Goal: Communication & Community: Answer question/provide support

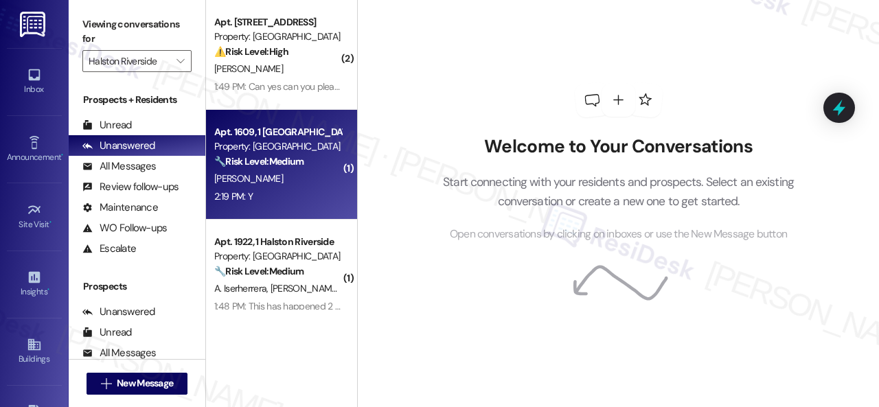
click at [288, 183] on div "Y. Thorne" at bounding box center [278, 178] width 130 height 17
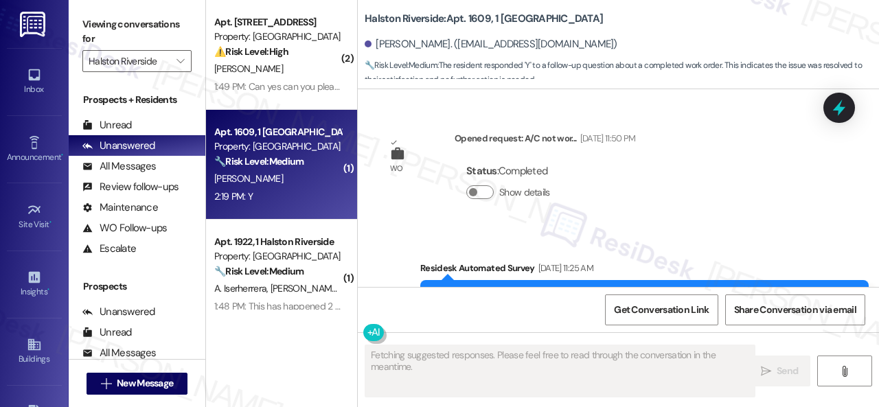
scroll to position [10142, 0]
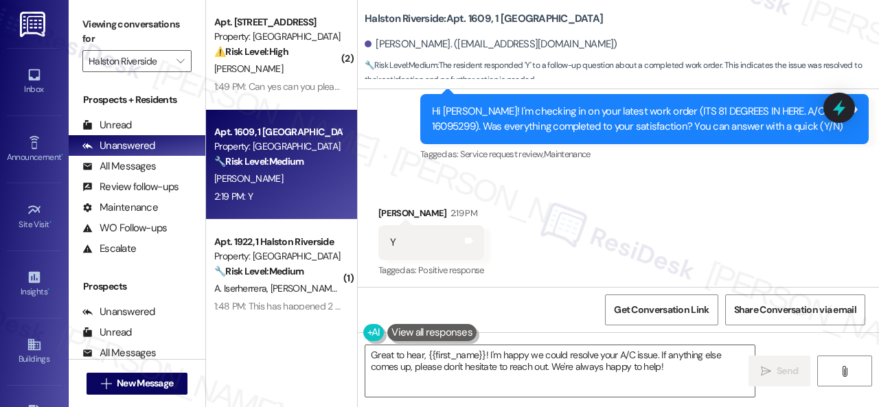
click at [401, 175] on div "Received via SMS Yvette Thorne 2:19 PM Y Tags and notes Tagged as: Positive res…" at bounding box center [618, 233] width 521 height 116
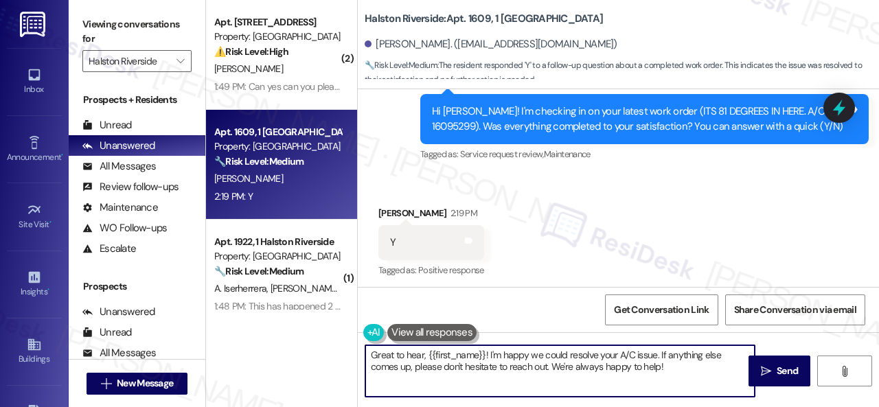
drag, startPoint x: 681, startPoint y: 373, endPoint x: 310, endPoint y: 351, distance: 370.9
click at [310, 351] on div "( 2 ) Apt. 0713, 1 Halston Riverside Property: Halston Riverside ⚠️ Risk Level:…" at bounding box center [542, 203] width 673 height 407
paste textarea "lad to hear that everything is all set! If {{property}} met your expectations, …"
type textarea "Glad to hear that everything is all set! If {{property}} met your expectations,…"
click at [784, 373] on span "Send" at bounding box center [787, 371] width 21 height 14
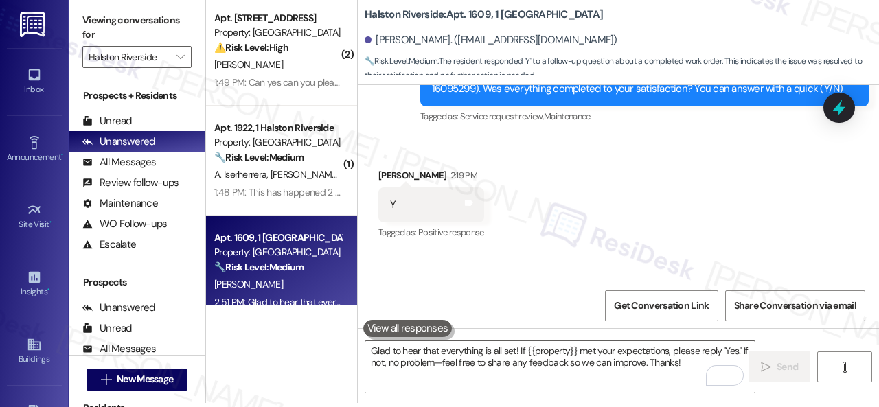
scroll to position [10252, 0]
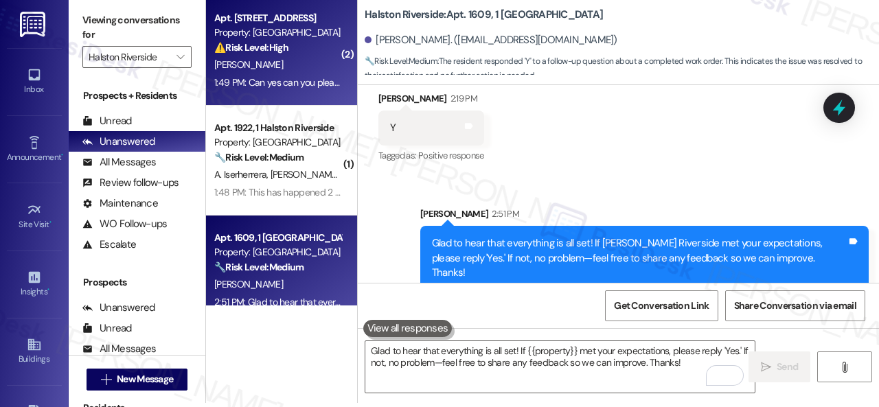
click at [295, 65] on div "K. Lee" at bounding box center [278, 64] width 130 height 17
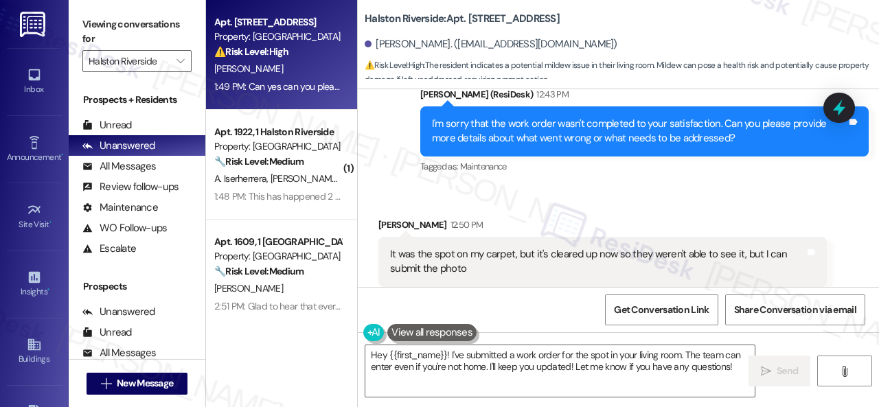
scroll to position [1716, 0]
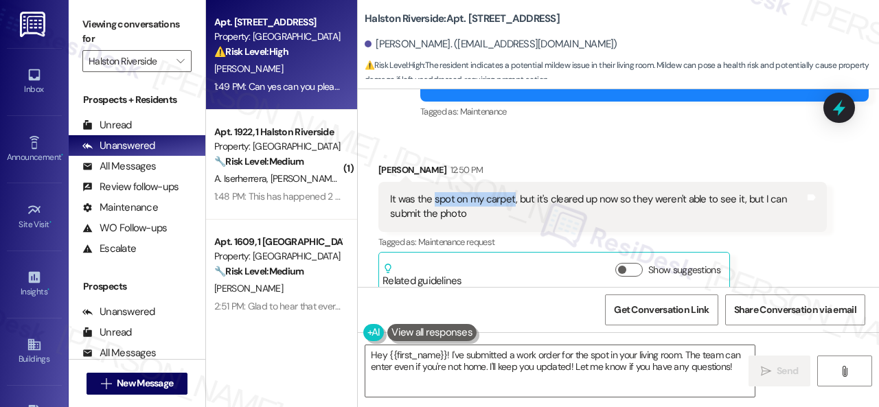
drag, startPoint x: 433, startPoint y: 201, endPoint x: 511, endPoint y: 198, distance: 77.7
click at [511, 198] on div "It was the spot on my carpet, but it's cleared up now so they weren't able to s…" at bounding box center [597, 207] width 415 height 30
copy div "spot on my carpet"
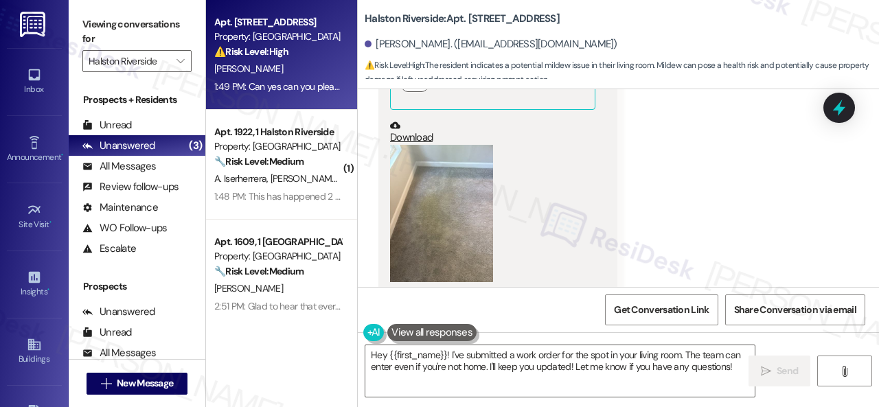
scroll to position [2197, 0]
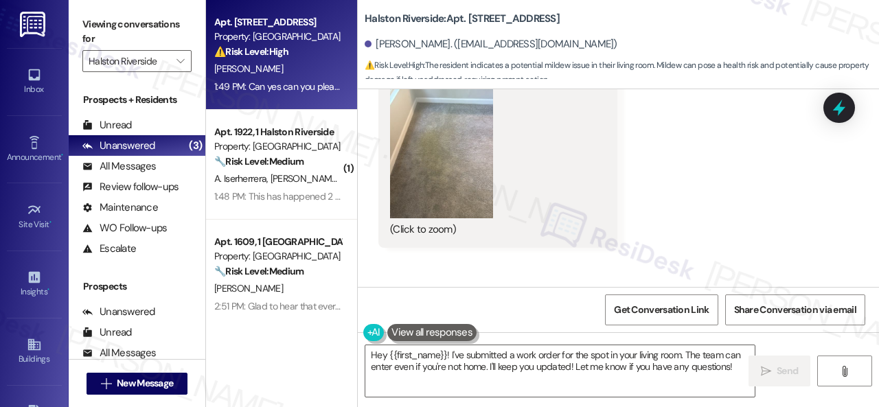
click at [451, 177] on button "Zoom image" at bounding box center [441, 149] width 103 height 137
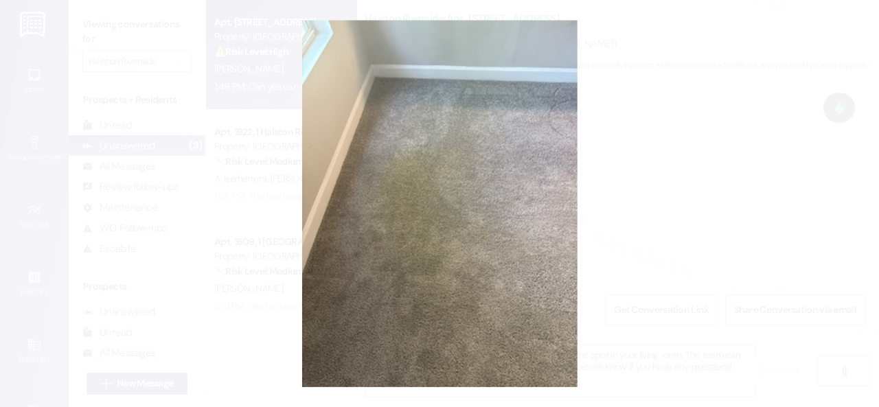
click at [503, 263] on button "Unzoom image" at bounding box center [439, 203] width 879 height 407
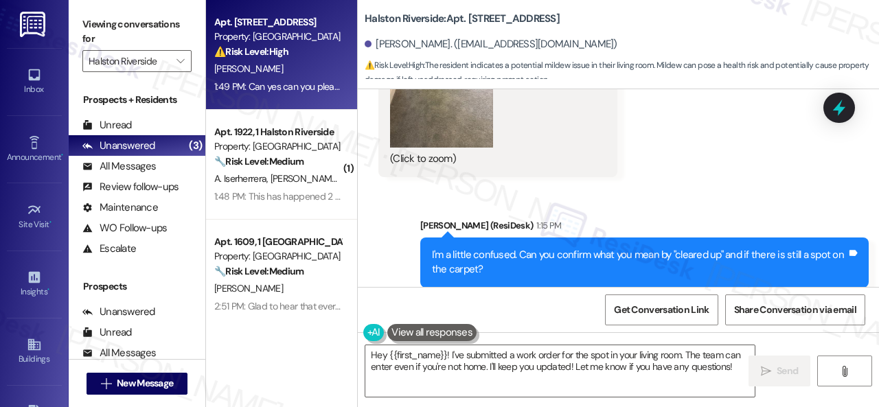
scroll to position [2403, 0]
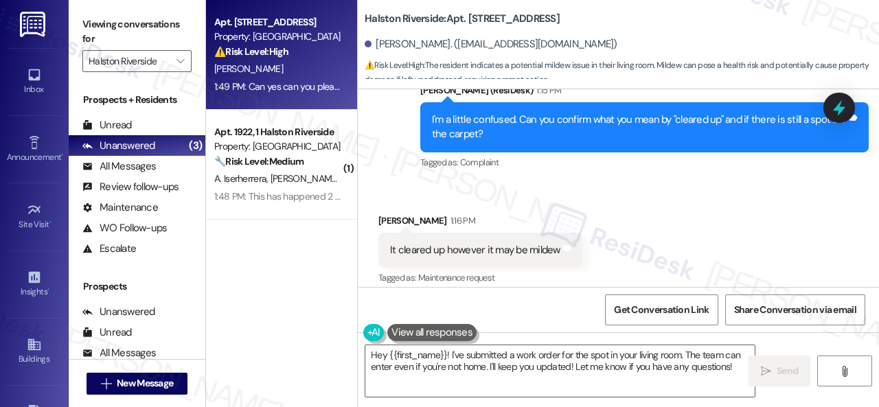
click at [738, 236] on div "Received via SMS Kahmill Lee 1:16 PM It cleared up however it may be mildew Tag…" at bounding box center [618, 289] width 521 height 213
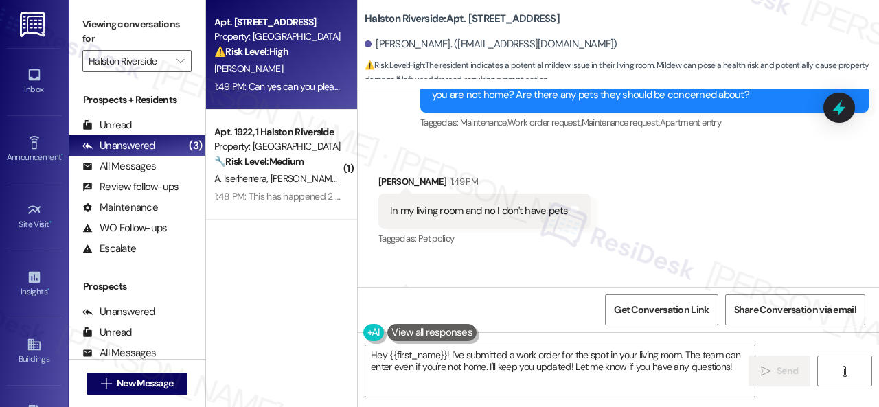
scroll to position [2884, 0]
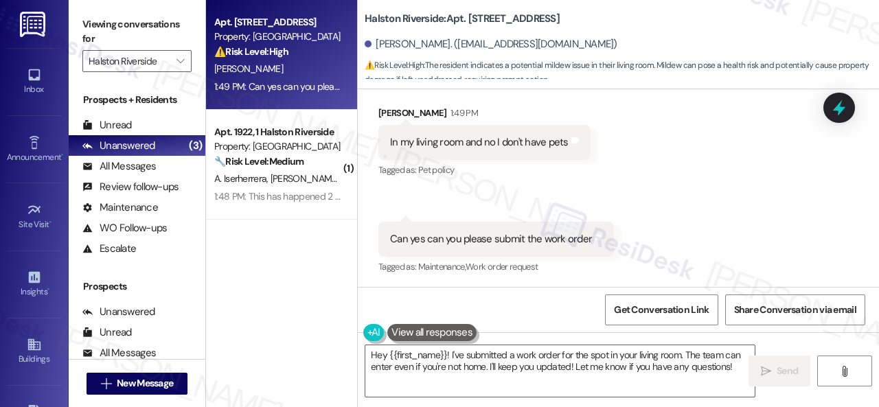
click at [727, 185] on div "Received via SMS Kahmill Lee 1:49 PM In my living room and no I don't have pets…" at bounding box center [618, 181] width 521 height 213
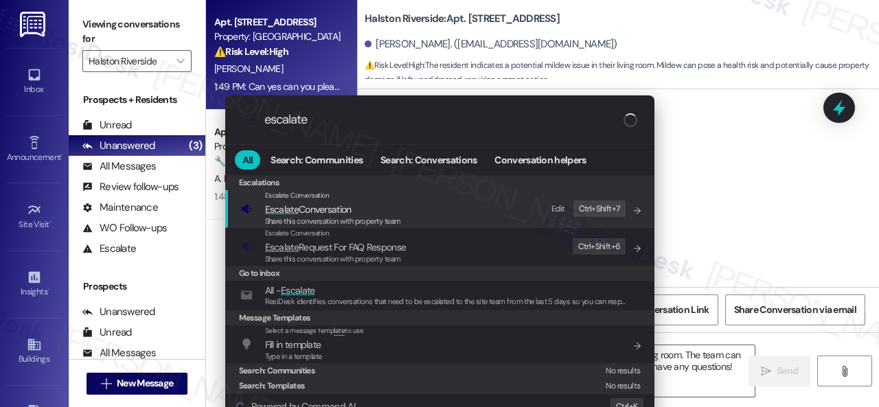
click at [554, 205] on div "Edit" at bounding box center [559, 209] width 14 height 14
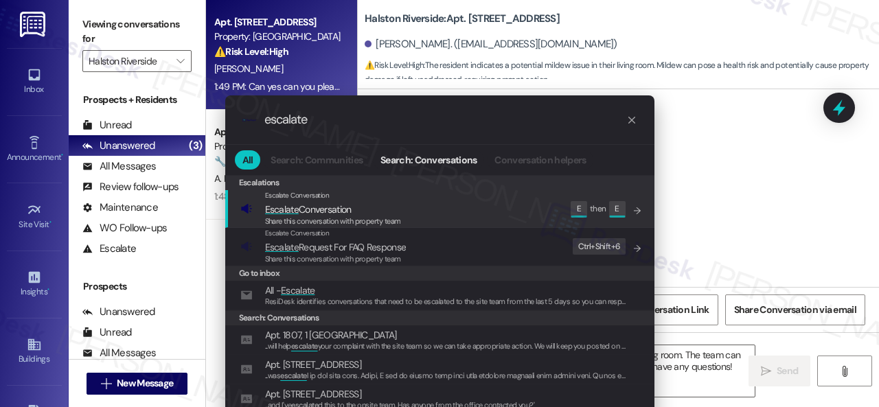
drag, startPoint x: 323, startPoint y: 117, endPoint x: 199, endPoint y: 117, distance: 123.6
click at [225, 119] on div ".cls-1{fill:#0a055f;}.cls-2{fill:#0cc4c4;} resideskLogoBlueOrange escalate" at bounding box center [439, 119] width 429 height 49
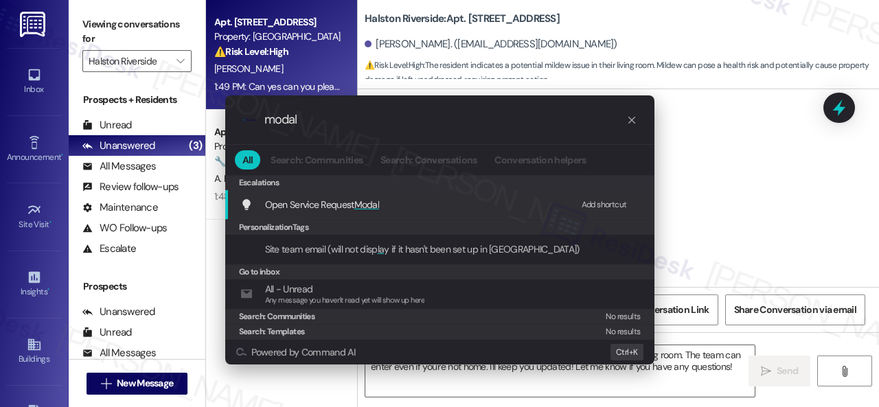
click at [604, 203] on div "Add shortcut" at bounding box center [604, 205] width 45 height 14
click at [317, 200] on span "Open Service Request Modal" at bounding box center [322, 204] width 115 height 12
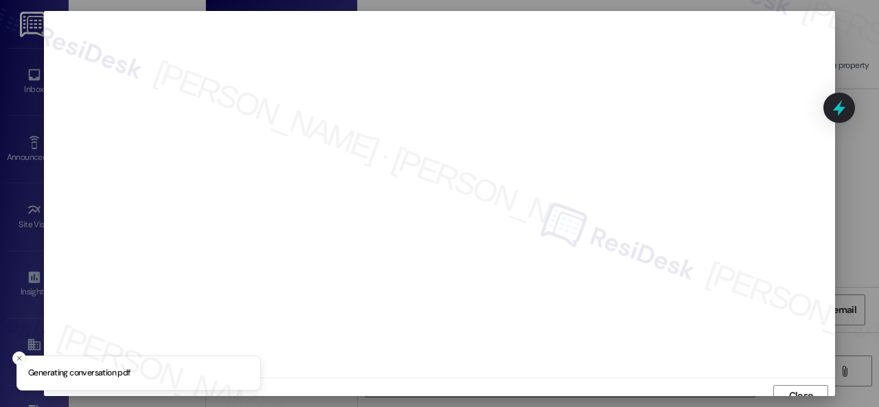
scroll to position [10, 0]
click at [791, 387] on span "Close" at bounding box center [801, 385] width 24 height 14
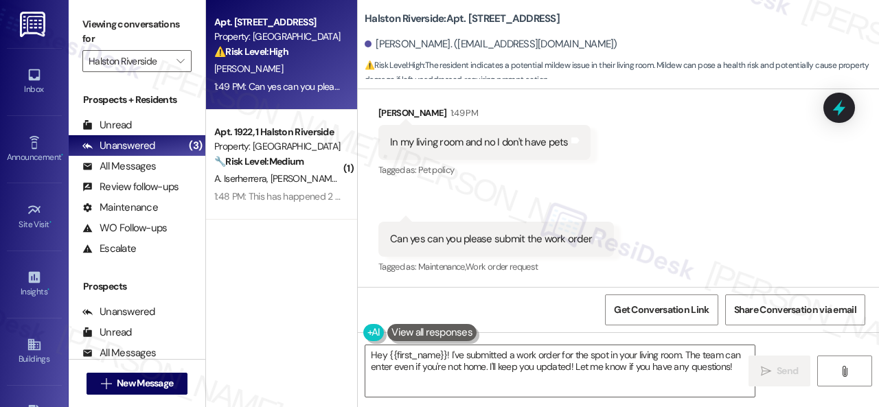
click at [770, 217] on div "Received via SMS Kahmill Lee 1:49 PM In my living room and no I don't have pets…" at bounding box center [618, 181] width 521 height 213
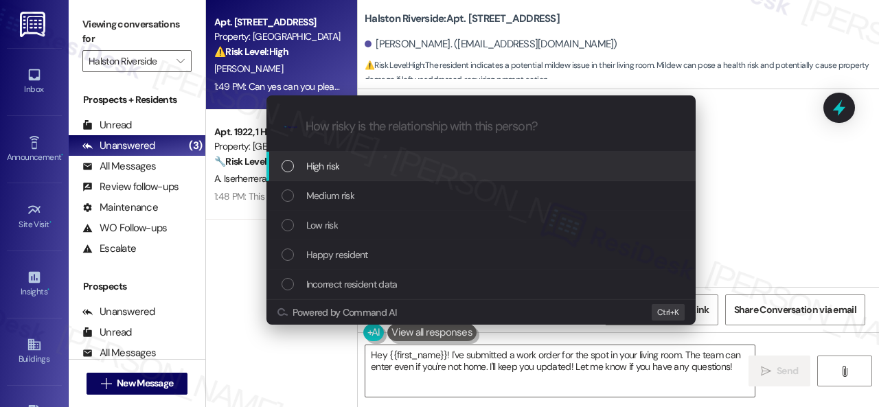
click at [319, 164] on span "High risk" at bounding box center [323, 166] width 34 height 15
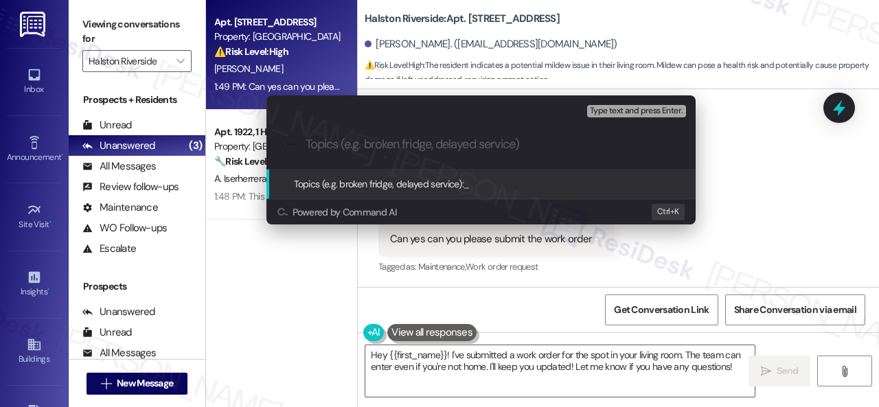
click at [753, 201] on div "Escalate Conversation High risk Topics (e.g. broken fridge, delayed service) An…" at bounding box center [439, 203] width 879 height 407
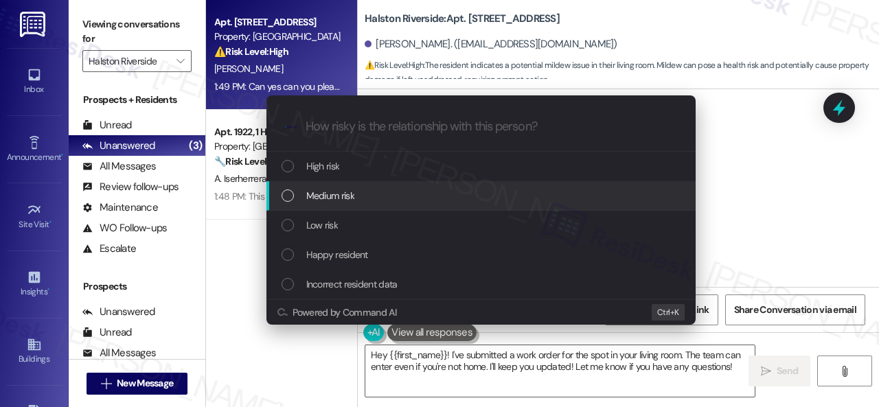
click at [328, 188] on span "Medium risk" at bounding box center [330, 195] width 48 height 15
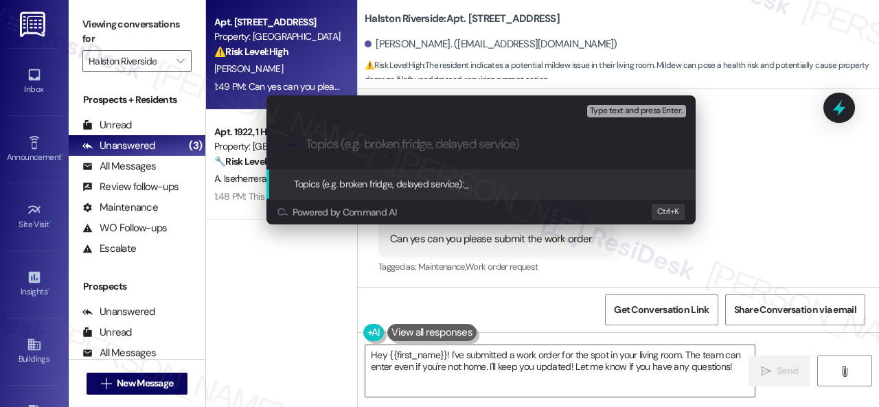
paste input "New work order/s submitted - Carpet issue"
type input "New work order/s submitted - Carpet issue"
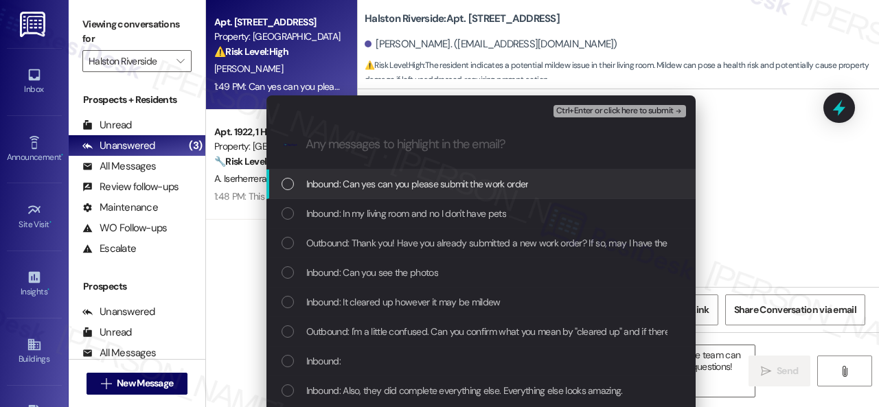
click at [324, 182] on span "Inbound: Can yes can you please submit the work order" at bounding box center [417, 184] width 223 height 15
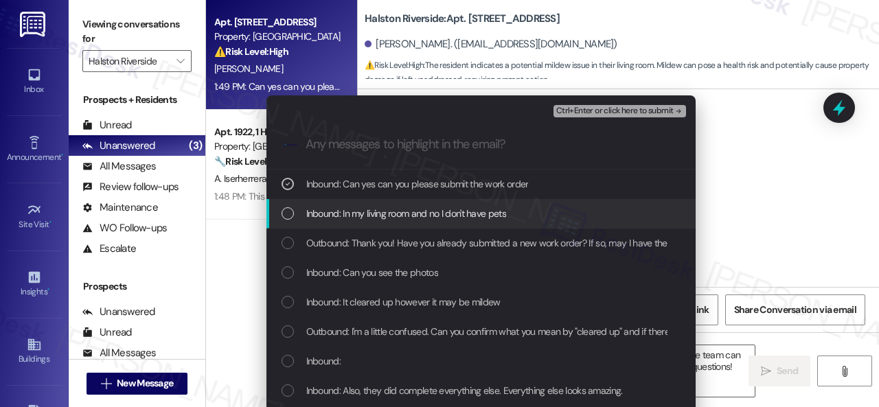
click at [315, 216] on span "Inbound: In my living room and no I don't have pets" at bounding box center [406, 213] width 200 height 15
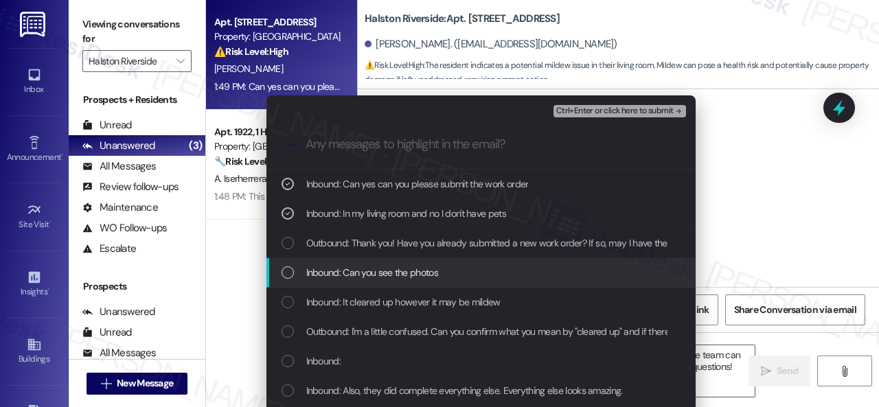
click at [335, 270] on span "Inbound: Can you see the photos" at bounding box center [372, 272] width 132 height 15
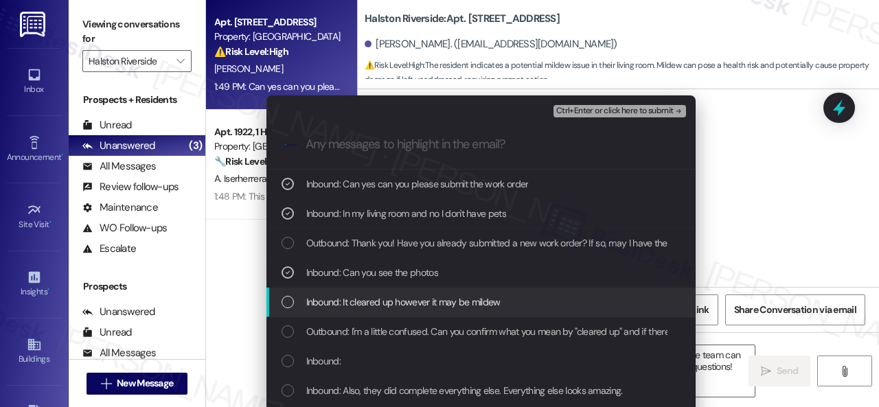
click at [339, 301] on span "Inbound: It cleared up however it may be mildew" at bounding box center [403, 302] width 194 height 15
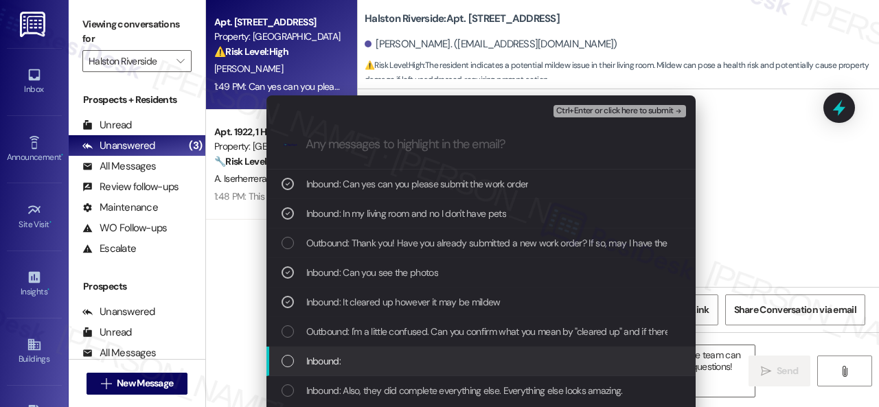
click at [330, 356] on span "Inbound:" at bounding box center [323, 361] width 34 height 15
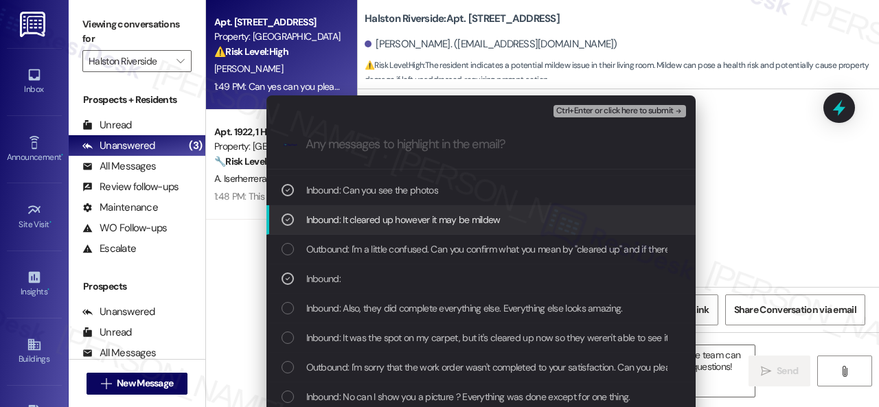
scroll to position [137, 0]
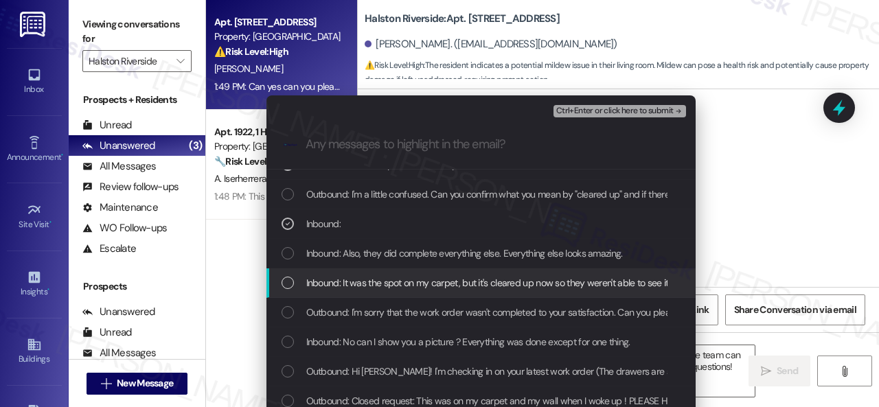
click at [365, 275] on div "Inbound: It was the spot on my carpet, but it's cleared up now so they weren't …" at bounding box center [480, 284] width 429 height 30
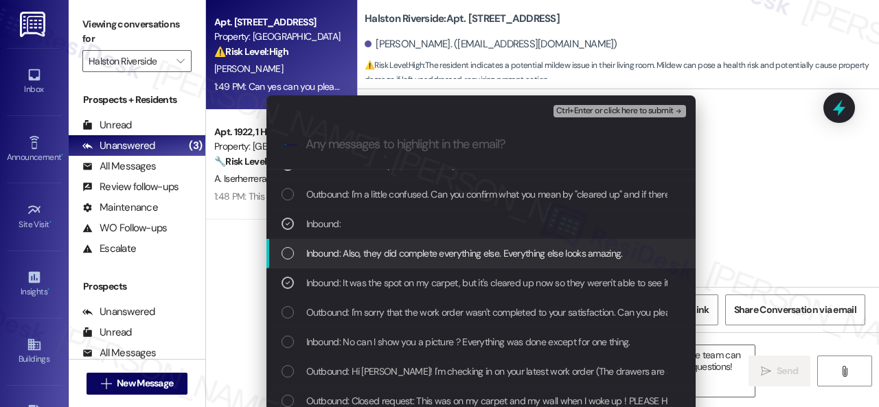
click at [372, 249] on span "Inbound: Also, they did complete everything else. Everything else looks amazing." at bounding box center [464, 253] width 317 height 15
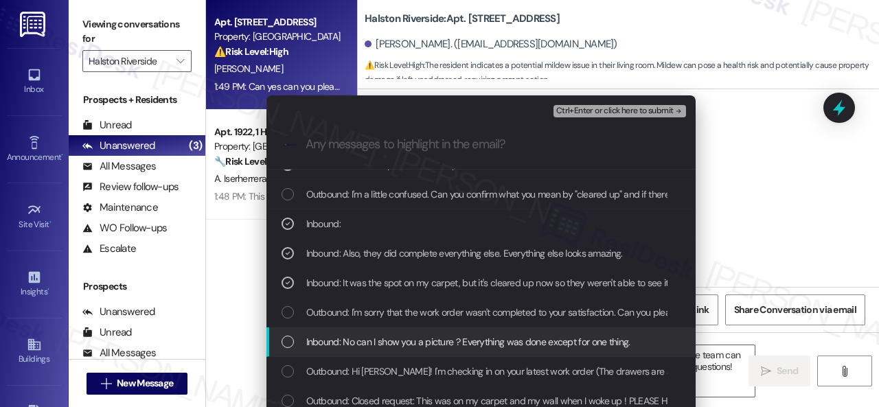
drag, startPoint x: 435, startPoint y: 343, endPoint x: 445, endPoint y: 336, distance: 11.8
click at [437, 343] on span "Inbound: No can I show you a picture ? Everything was done except for one thing." at bounding box center [468, 341] width 324 height 15
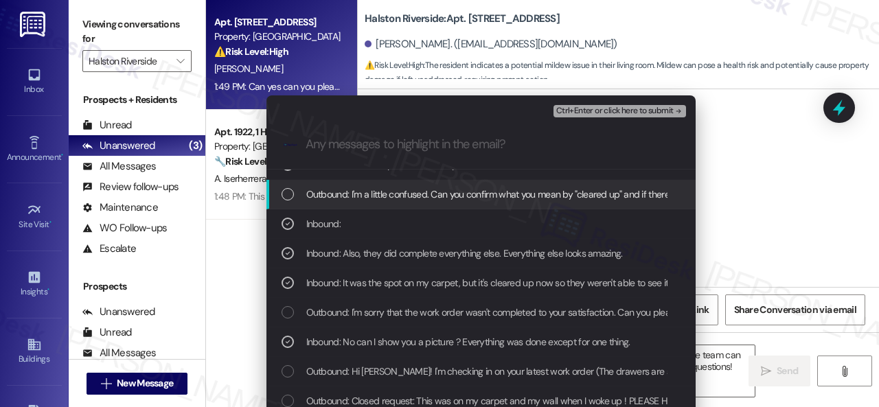
click at [583, 112] on span "Ctrl+Enter or click here to submit" at bounding box center [614, 111] width 117 height 10
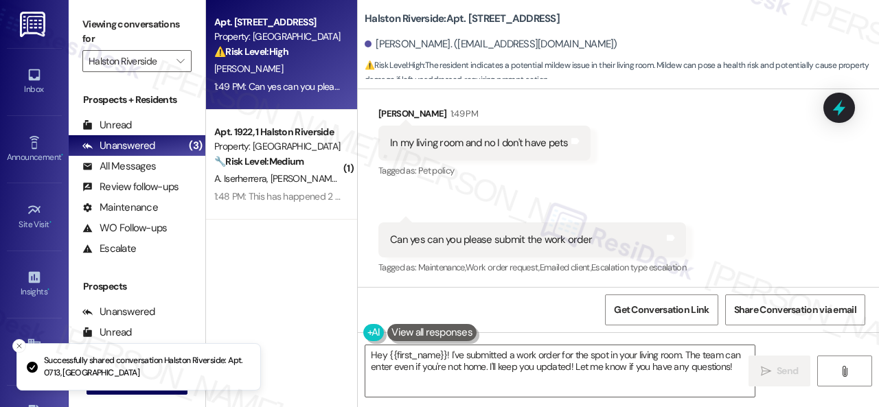
scroll to position [2883, 0]
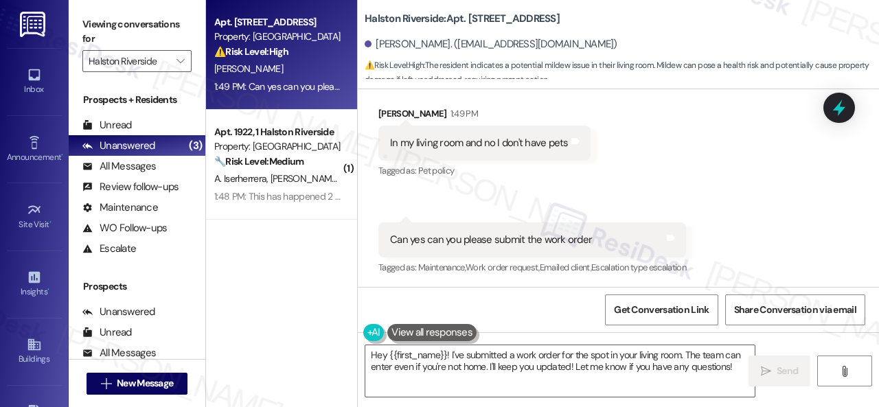
click at [725, 182] on div "Received via SMS Kahmill Lee 1:49 PM In my living room and no I don't have pets…" at bounding box center [618, 182] width 521 height 213
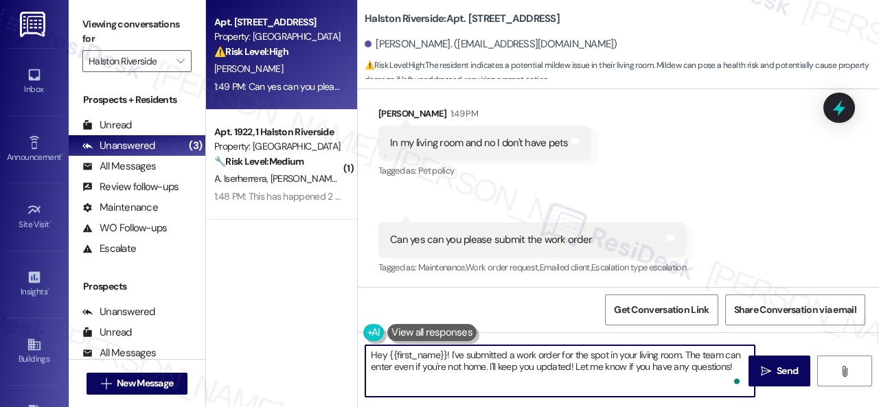
drag, startPoint x: 738, startPoint y: 369, endPoint x: 302, endPoint y: 275, distance: 445.4
click at [302, 275] on div "Apt. 0713, 1 Halston Riverside Property: Halston Riverside ⚠️ Risk Level: High …" at bounding box center [542, 203] width 673 height 407
paste textarea "I've submitted a work order on your behalf and notified the site team. Please l…"
click at [437, 354] on textarea "I've submitted a work order on your behalf and notified the site team. Please l…" at bounding box center [559, 371] width 389 height 52
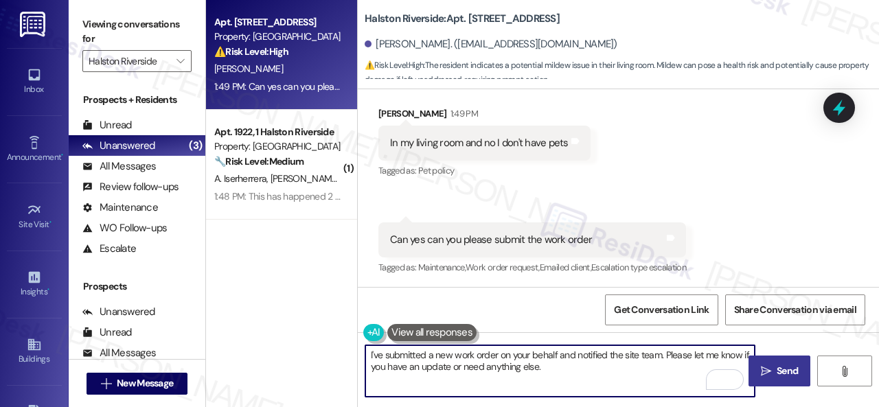
type textarea "I've submitted a new work order on your behalf and notified the site team. Plea…"
click at [784, 369] on span "Send" at bounding box center [787, 371] width 21 height 14
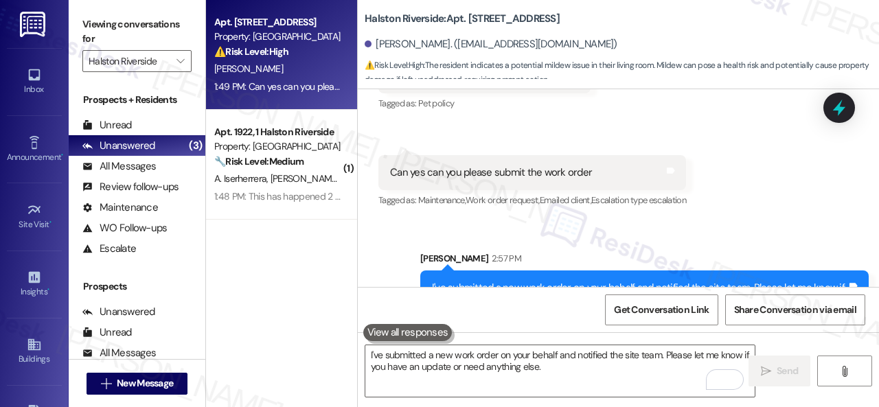
scroll to position [2995, 0]
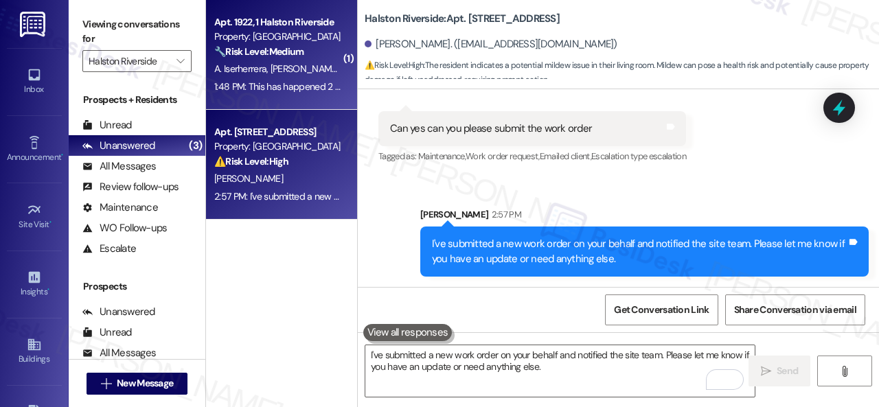
click at [319, 86] on div "1:48 PM: This has happened 2 times 1:48 PM: This has happened 2 times" at bounding box center [285, 86] width 142 height 12
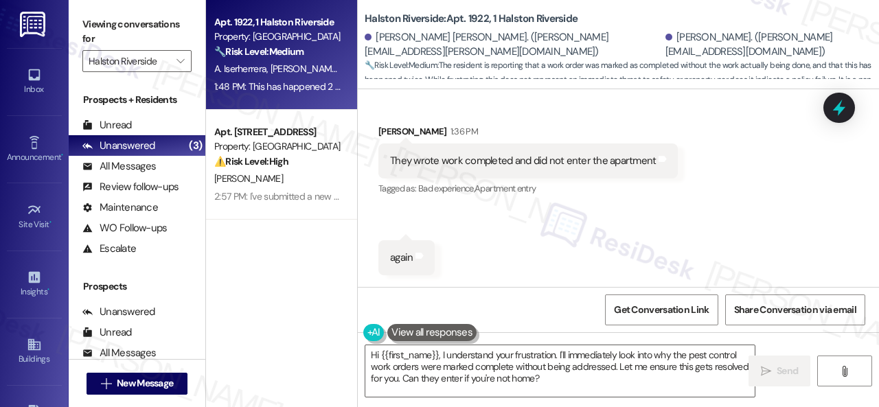
scroll to position [3807, 0]
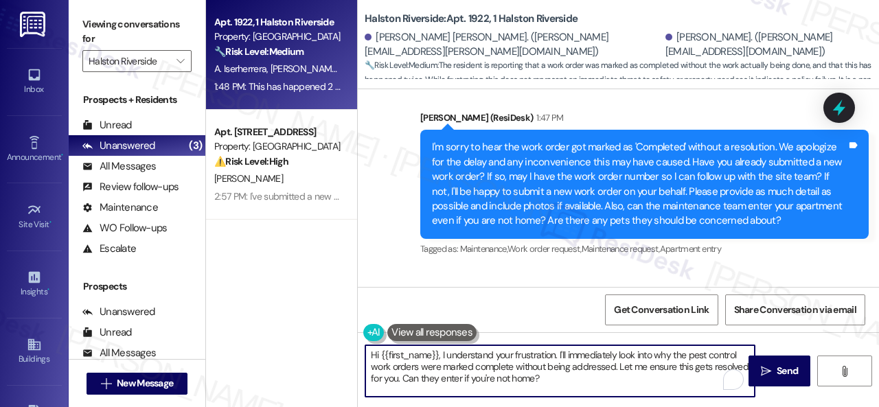
drag, startPoint x: 441, startPoint y: 356, endPoint x: 348, endPoint y: 354, distance: 93.4
click at [348, 354] on div "Apt. 1922, 1 Halston Riverside Property: Halston Riverside 🔧 Risk Level: Medium…" at bounding box center [542, 203] width 673 height 407
drag, startPoint x: 484, startPoint y: 354, endPoint x: 523, endPoint y: 389, distance: 52.5
click at [520, 389] on textarea "I understand your frustration. I'll immediately look into why the pest control …" at bounding box center [559, 371] width 389 height 52
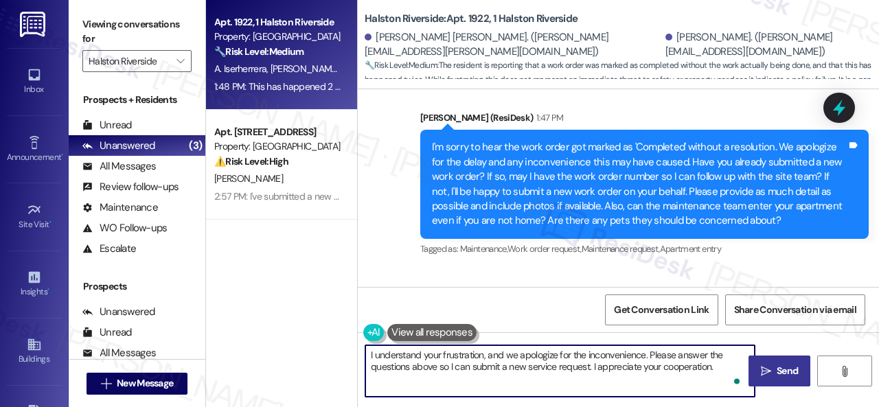
type textarea "I understand your frustration, and we apologize for the inconvenience. Please a…"
click at [780, 372] on span "Send" at bounding box center [787, 371] width 21 height 14
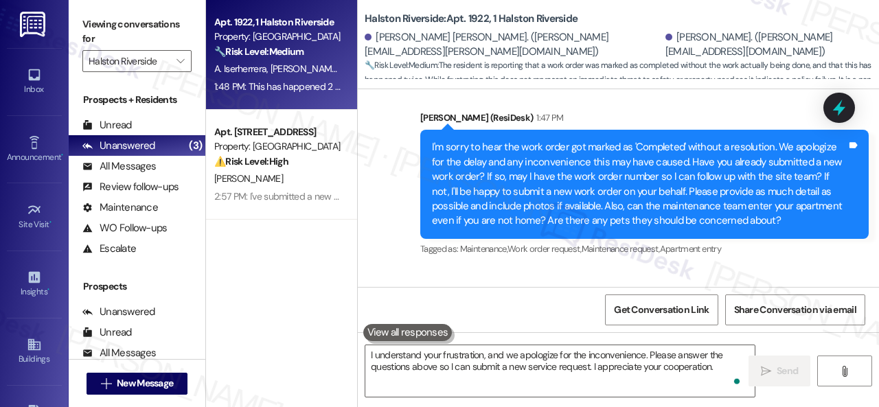
scroll to position [3875, 0]
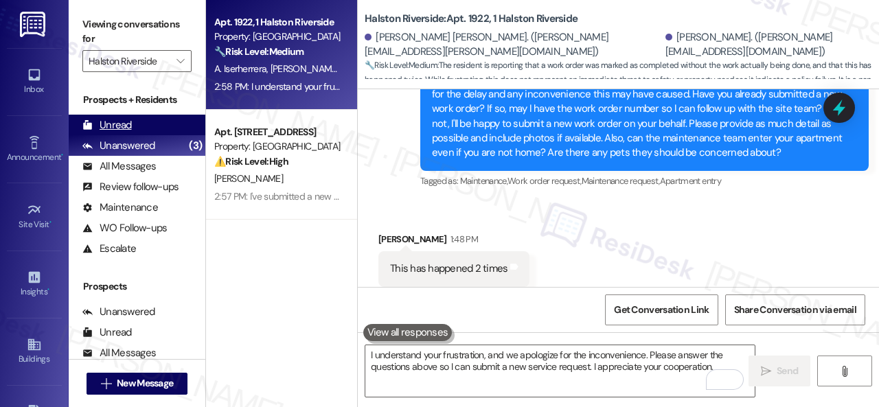
click at [102, 122] on div "Unread" at bounding box center [106, 125] width 49 height 14
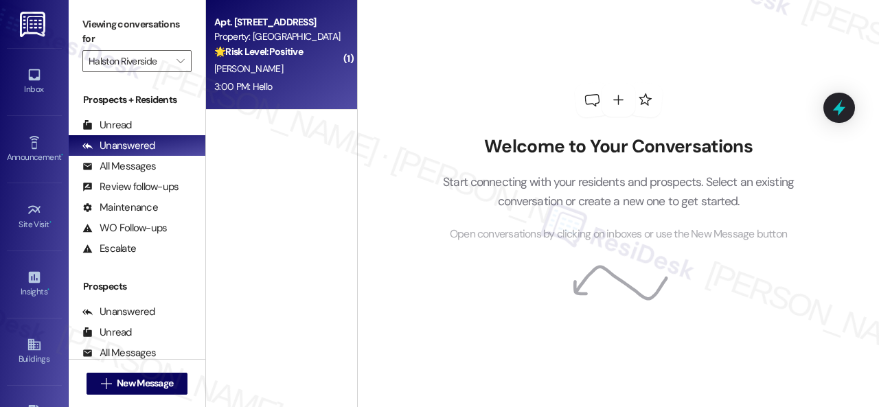
click at [313, 64] on div "[PERSON_NAME]" at bounding box center [278, 68] width 130 height 17
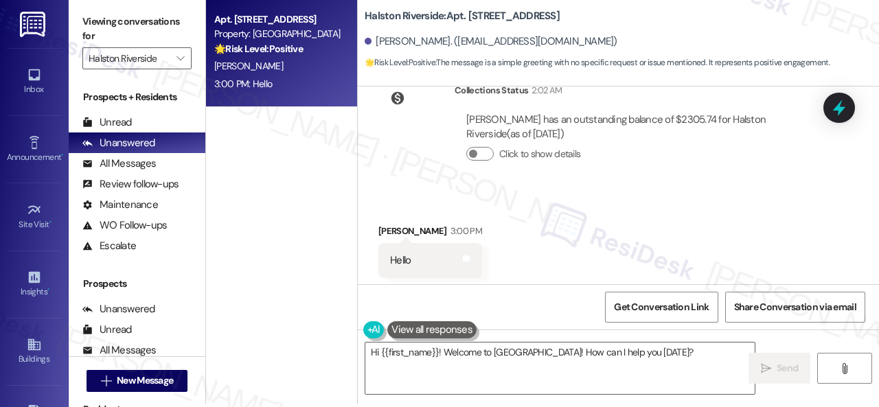
scroll to position [4, 0]
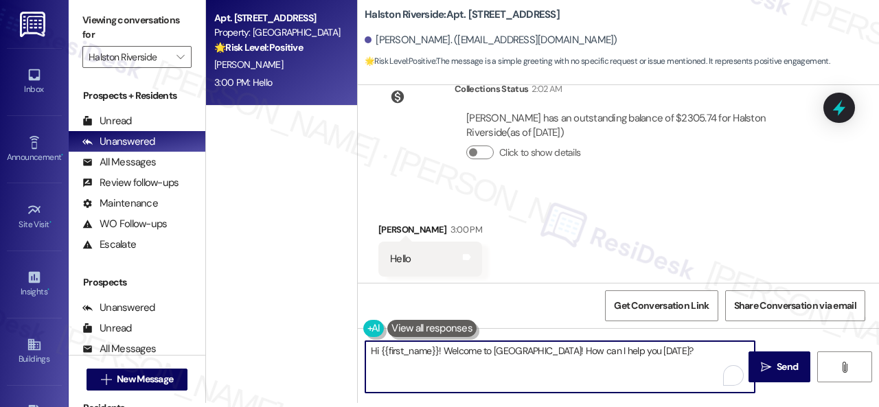
drag, startPoint x: 560, startPoint y: 354, endPoint x: 445, endPoint y: 349, distance: 115.5
click at [445, 349] on textarea "Hi {{first_name}}! Welcome to [GEOGRAPHIC_DATA]! How can I help you [DATE]?" at bounding box center [559, 367] width 389 height 52
type textarea "Hi {{first_name}}! Thanks for reaching out! How can I help you [DATE]?"
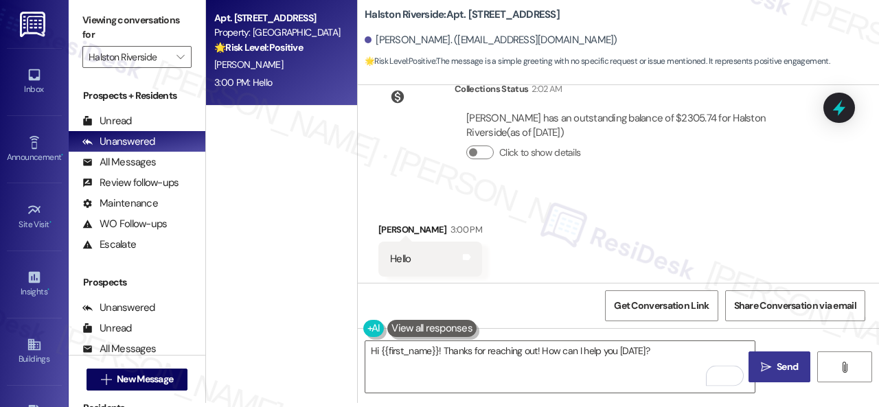
click at [777, 367] on span "Send" at bounding box center [787, 367] width 21 height 14
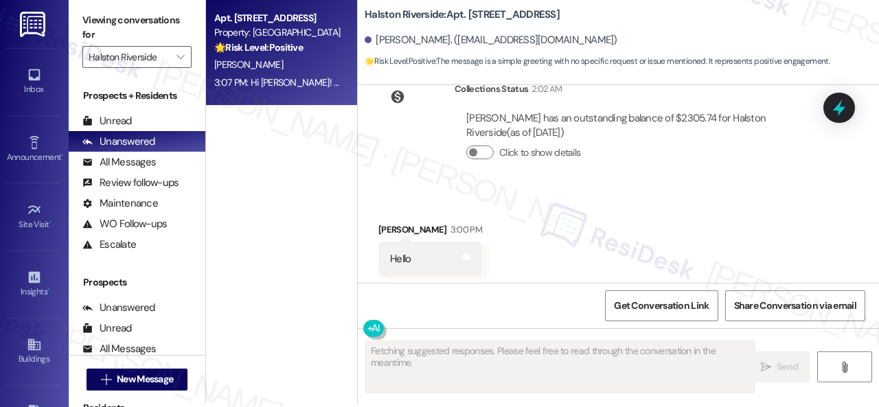
scroll to position [11450, 0]
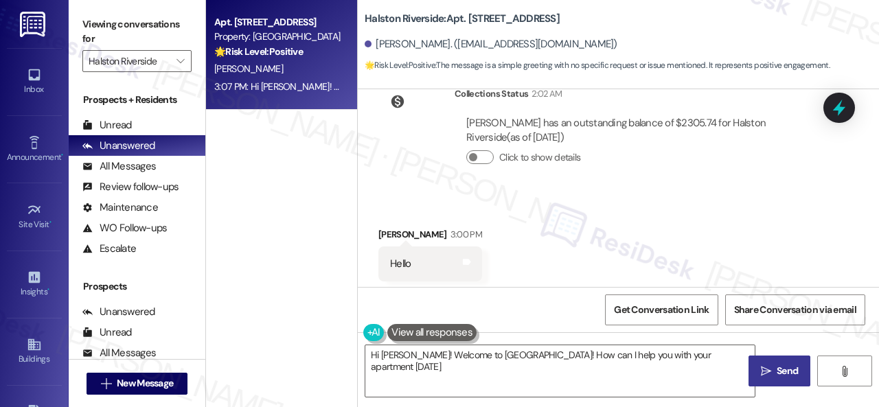
type textarea "Hi [PERSON_NAME]! Welcome to [GEOGRAPHIC_DATA]! How can I help you with your ap…"
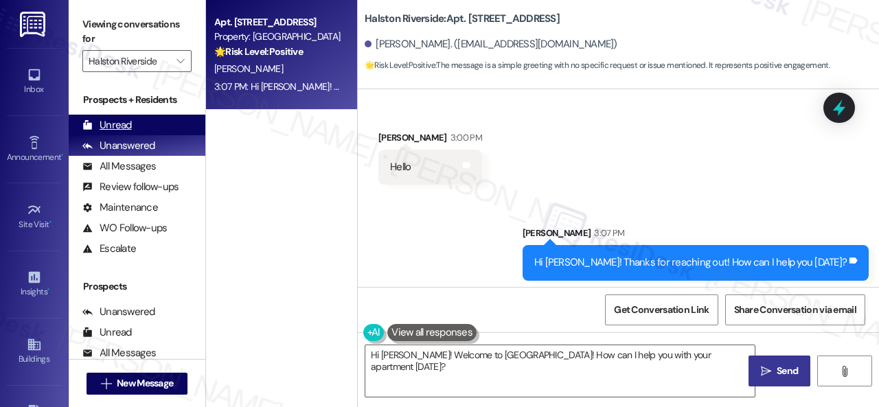
click at [122, 125] on div "Unread" at bounding box center [106, 125] width 49 height 14
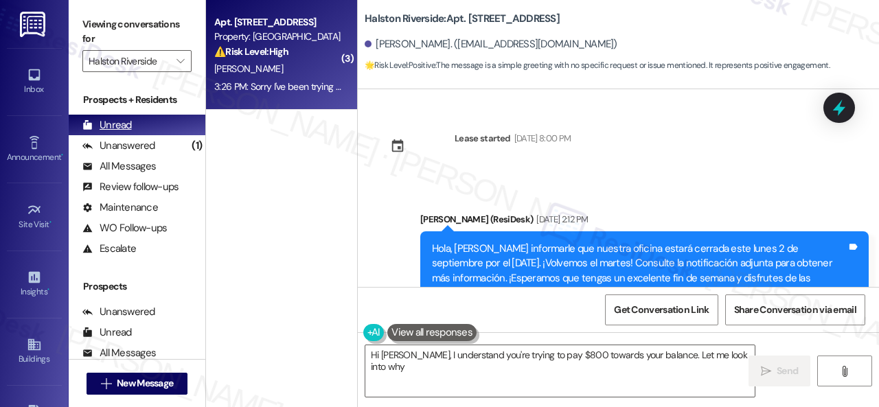
type textarea "Hi [PERSON_NAME], I understand you're trying to pay $800 towards your balance. …"
